Goal: Task Accomplishment & Management: Use online tool/utility

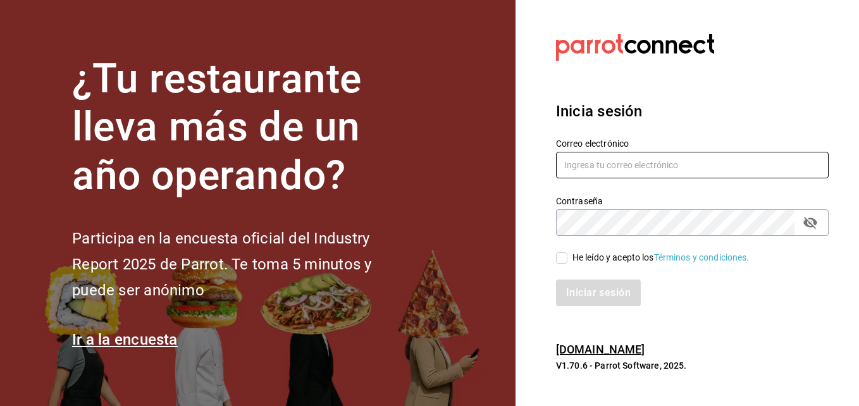
type input "hotaru.puebla@grupocosteno.com"
click at [557, 257] on input "He leído y acepto los Términos y condiciones." at bounding box center [561, 257] width 11 height 11
checkbox input "true"
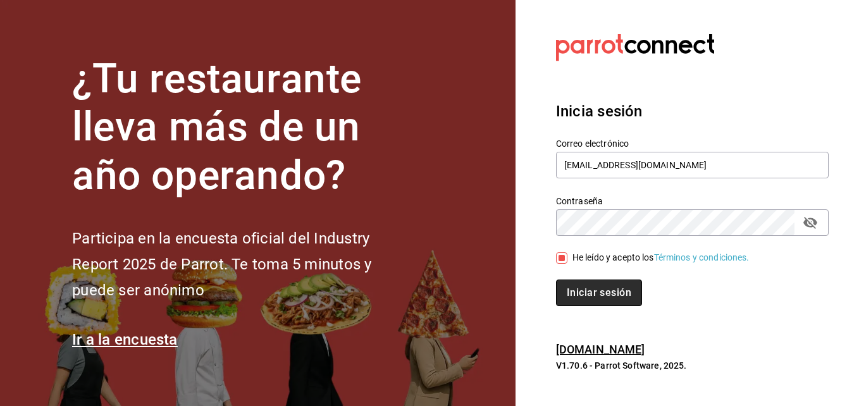
click at [580, 294] on button "Iniciar sesión" at bounding box center [599, 293] width 86 height 27
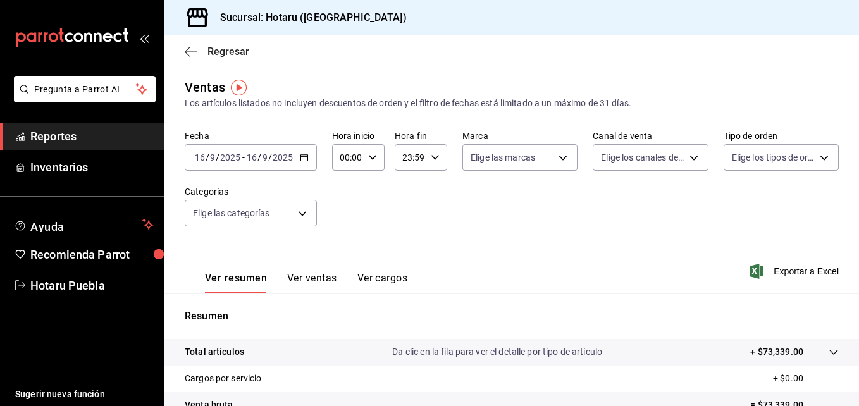
click at [189, 48] on icon "button" at bounding box center [187, 51] width 5 height 9
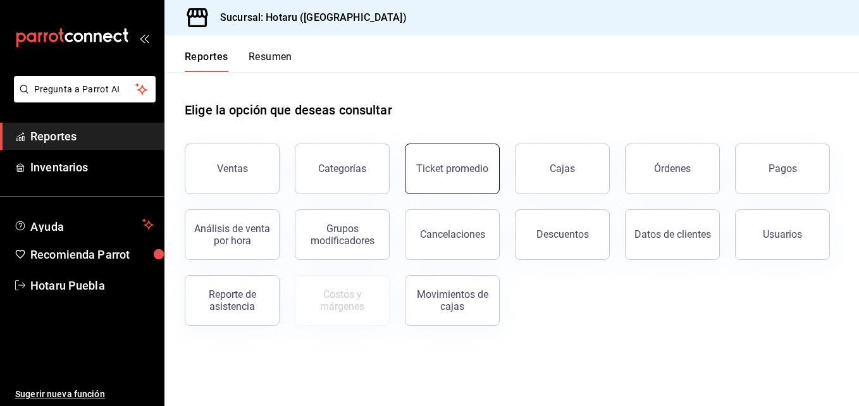
click at [429, 180] on button "Ticket promedio" at bounding box center [452, 169] width 95 height 51
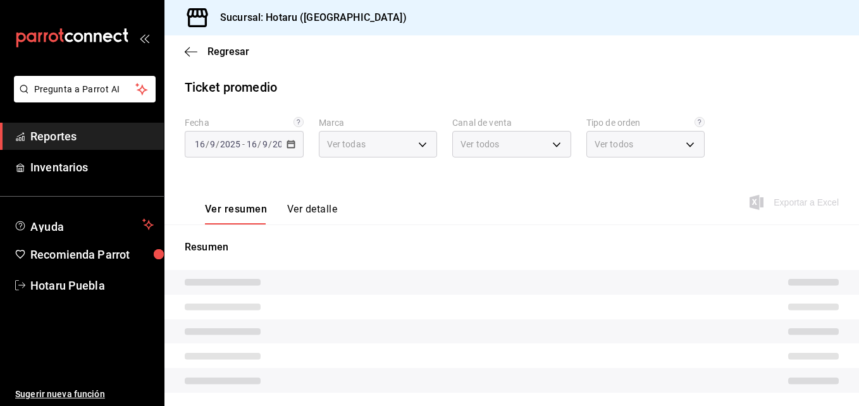
type input "28f2b94b-43d9-4456-ab58-be91b69769b2,f751b40b-1592-4fe9-b0c9-b3cde2f2f566"
type input "PARROT,UBER_EATS,RAPPI,DIDI_FOOD,ONLINE"
type input "fab97e86-f173-400a-9fb3-ec3d756d97d2,cce75506-828c-4b0a-8d3b-bb17af45970c,EXTER…"
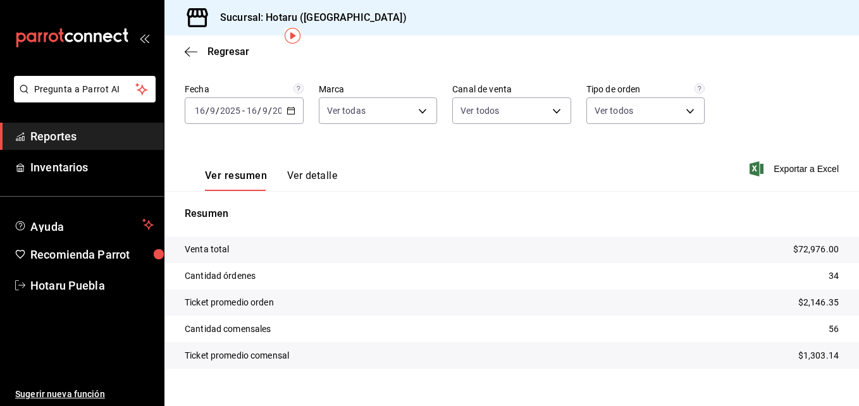
scroll to position [52, 0]
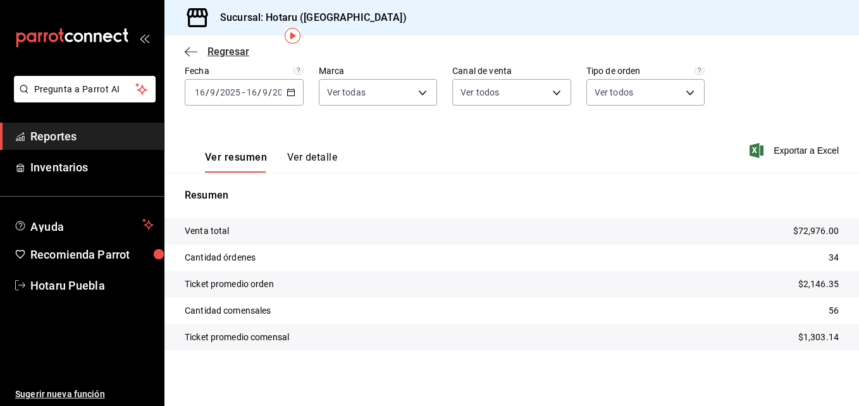
click at [187, 54] on icon "button" at bounding box center [191, 51] width 13 height 11
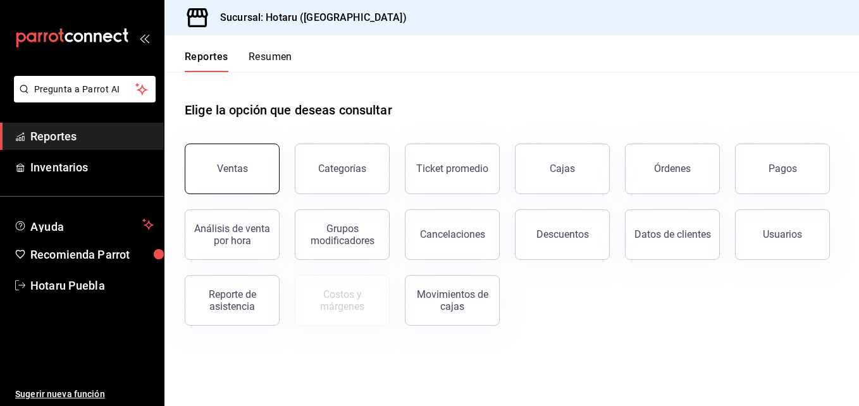
click at [202, 166] on button "Ventas" at bounding box center [232, 169] width 95 height 51
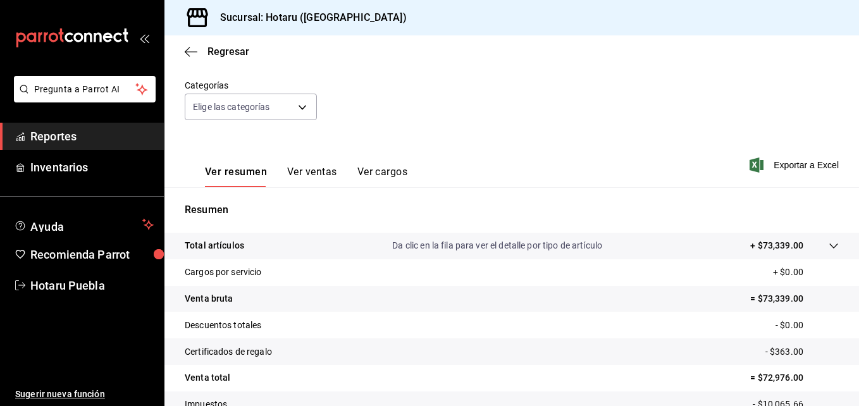
scroll to position [127, 0]
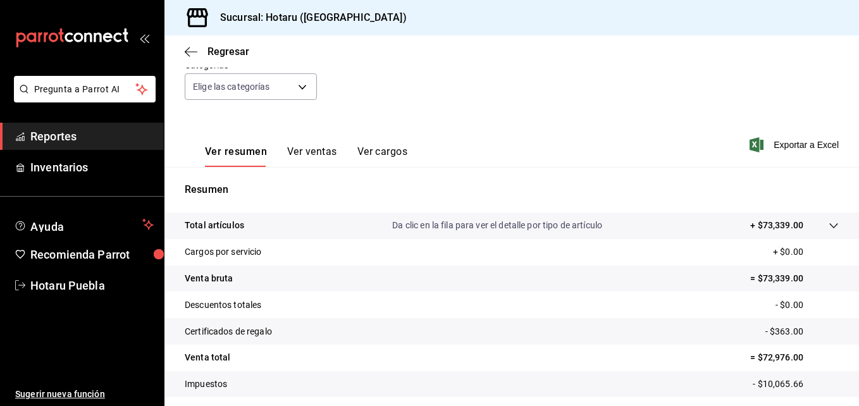
click at [828, 216] on tr "Total artículos Da clic en la fila para ver el detalle por tipo de artículo + $…" at bounding box center [512, 226] width 695 height 27
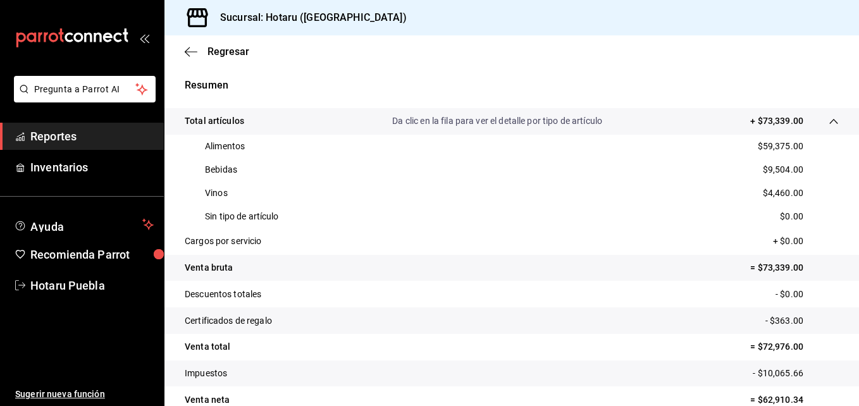
scroll to position [253, 0]
